Goal: Information Seeking & Learning: Learn about a topic

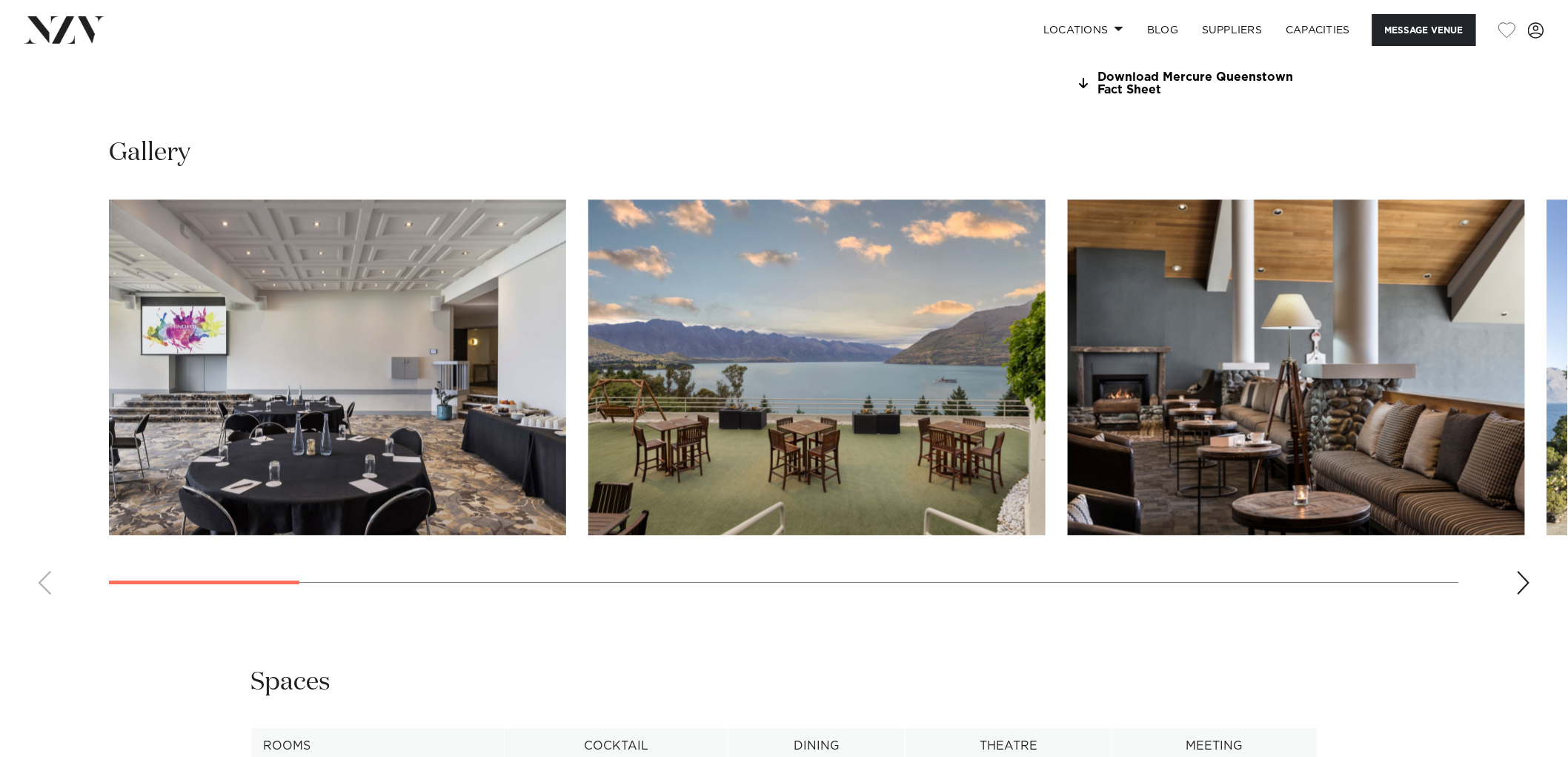
scroll to position [1565, 0]
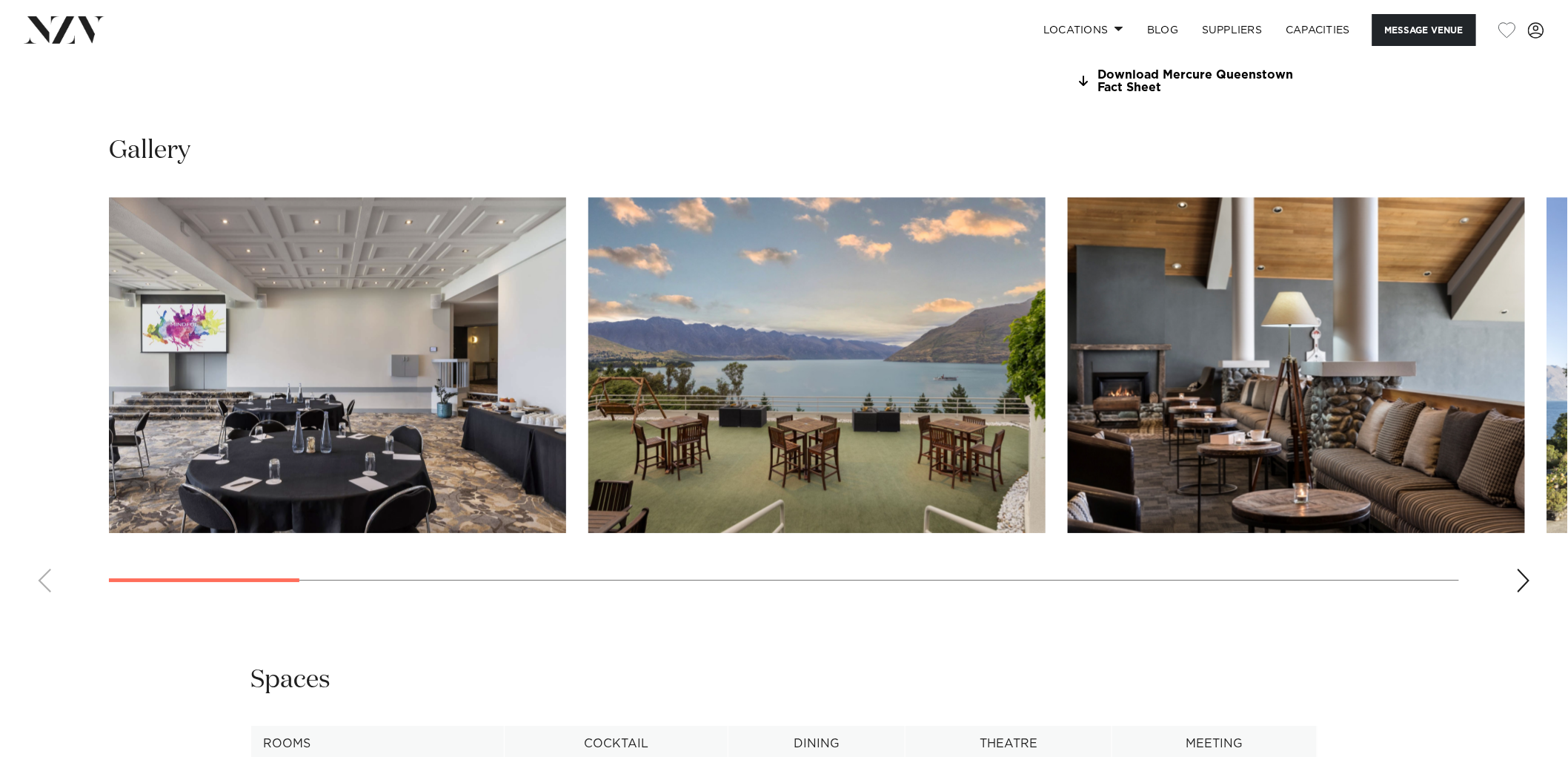
click at [357, 356] on img "1 / 20" at bounding box center [337, 365] width 457 height 336
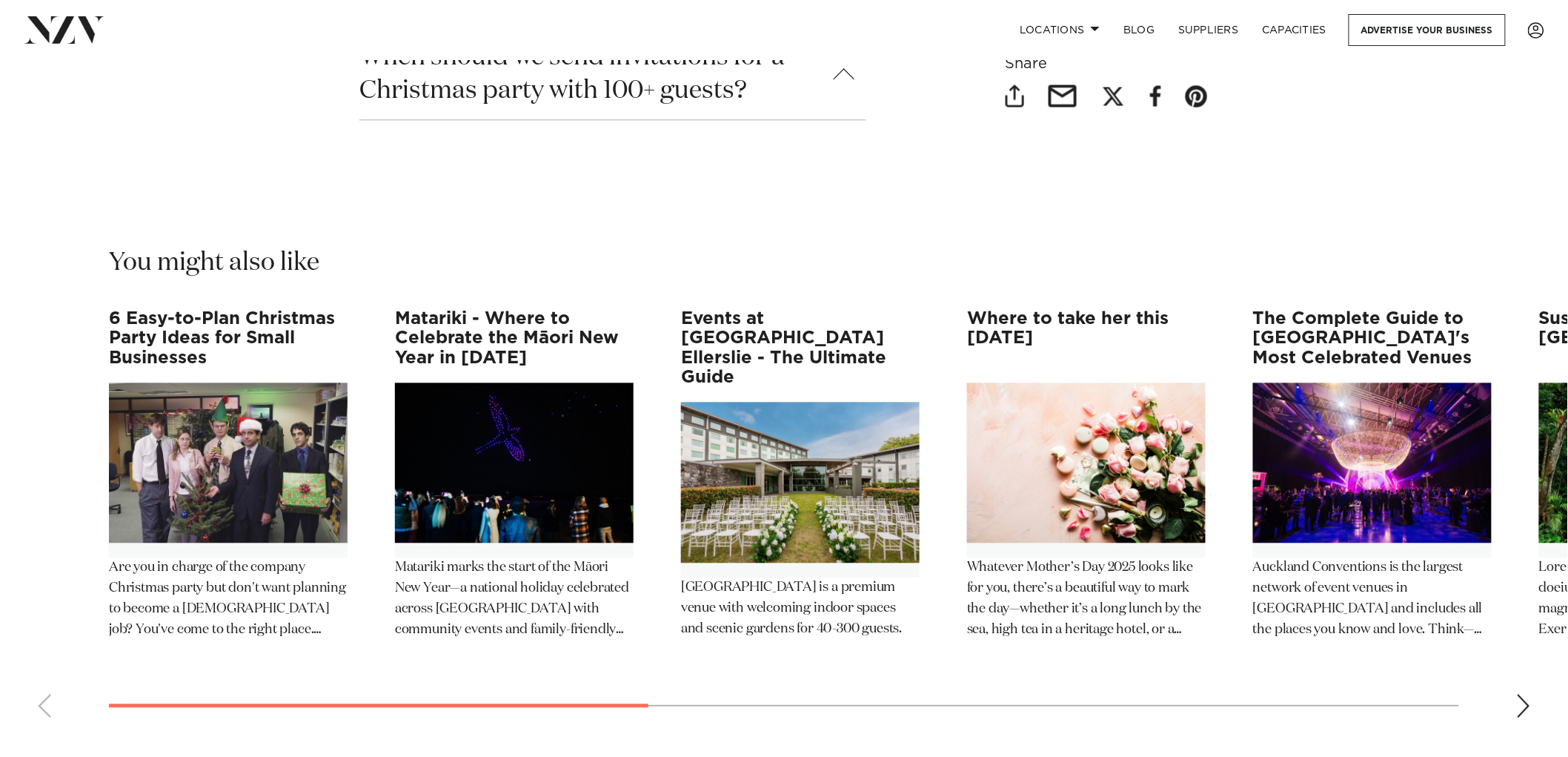
scroll to position [6014, 0]
